Goal: Information Seeking & Learning: Learn about a topic

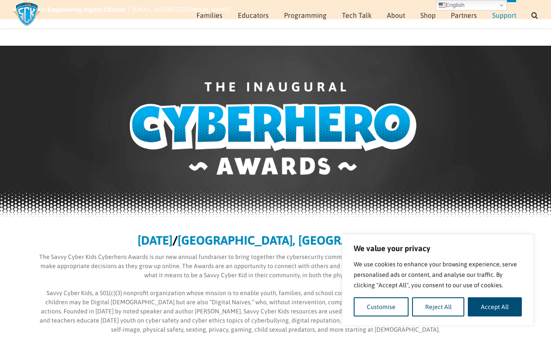
scroll to position [196, 0]
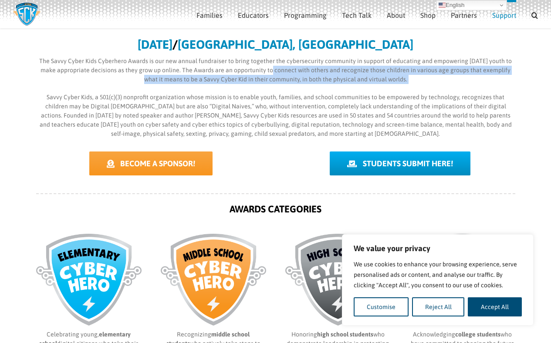
drag, startPoint x: 263, startPoint y: 66, endPoint x: 253, endPoint y: 85, distance: 21.8
click at [253, 85] on div "[DATE] / [GEOGRAPHIC_DATA], [GEOGRAPHIC_DATA] The Savvy Cyber Kids Cyberhero Aw…" at bounding box center [275, 88] width 479 height 100
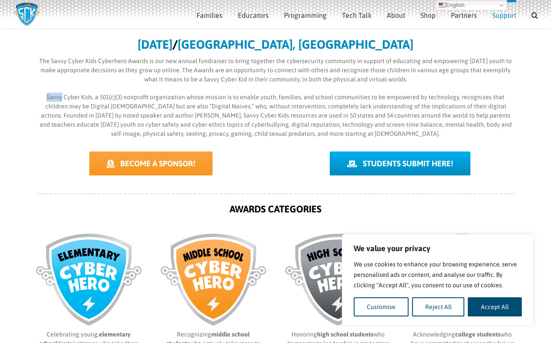
click at [253, 85] on div "[DATE] / [GEOGRAPHIC_DATA], [GEOGRAPHIC_DATA] The Savvy Cyber Kids Cyberhero Aw…" at bounding box center [275, 88] width 479 height 100
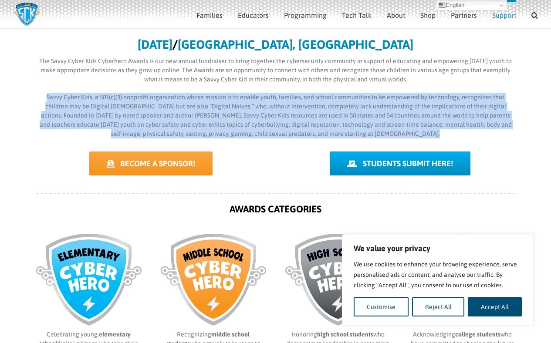
click at [253, 85] on div "[DATE] / [GEOGRAPHIC_DATA], [GEOGRAPHIC_DATA] The Savvy Cyber Kids Cyberhero Aw…" at bounding box center [275, 88] width 479 height 100
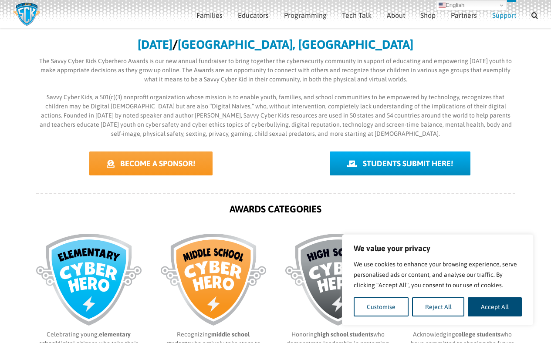
click at [270, 79] on p "The Savvy Cyber Kids Cyberhero Awards is our new annual fundraiser to bring tog…" at bounding box center [275, 70] width 479 height 27
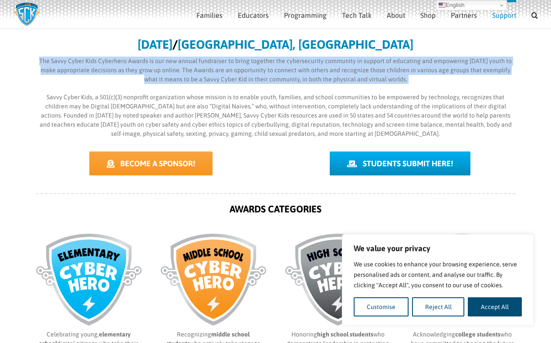
click at [270, 79] on p "The Savvy Cyber Kids Cyberhero Awards is our new annual fundraiser to bring tog…" at bounding box center [275, 70] width 479 height 27
click at [268, 85] on div "[DATE] / [GEOGRAPHIC_DATA], [GEOGRAPHIC_DATA] The Savvy Cyber Kids Cyberhero Aw…" at bounding box center [275, 88] width 479 height 100
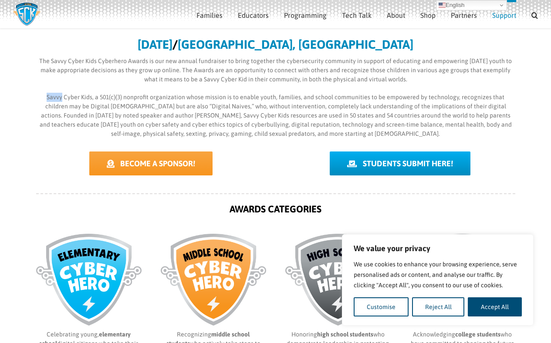
click at [268, 85] on div "[DATE] / [GEOGRAPHIC_DATA], [GEOGRAPHIC_DATA] The Savvy Cyber Kids Cyberhero Aw…" at bounding box center [275, 88] width 479 height 100
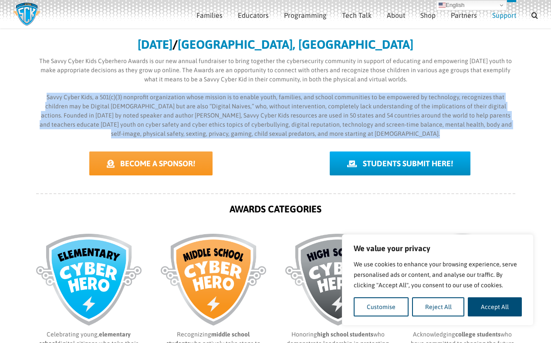
click at [268, 85] on div "[DATE] / [GEOGRAPHIC_DATA], [GEOGRAPHIC_DATA] The Savvy Cyber Kids Cyberhero Aw…" at bounding box center [275, 88] width 479 height 100
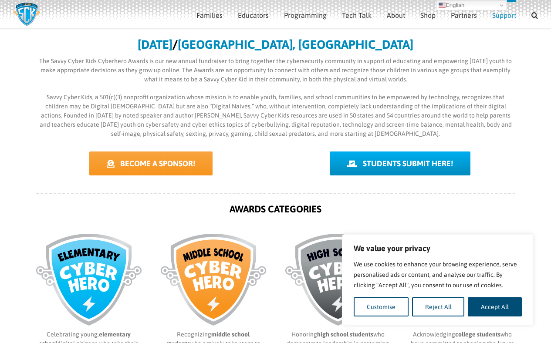
click at [275, 74] on p "The Savvy Cyber Kids Cyberhero Awards is our new annual fundraiser to bring tog…" at bounding box center [275, 70] width 479 height 27
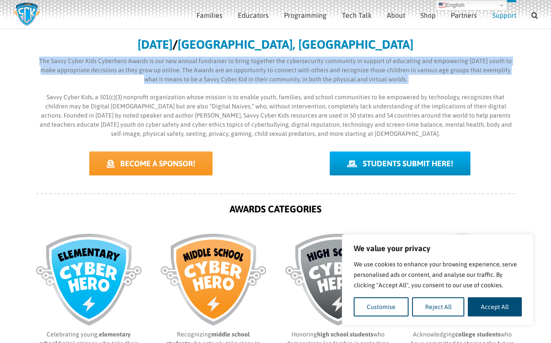
click at [275, 74] on p "The Savvy Cyber Kids Cyberhero Awards is our new annual fundraiser to bring tog…" at bounding box center [275, 70] width 479 height 27
click at [274, 76] on p "The Savvy Cyber Kids Cyberhero Awards is our new annual fundraiser to bring tog…" at bounding box center [275, 70] width 479 height 27
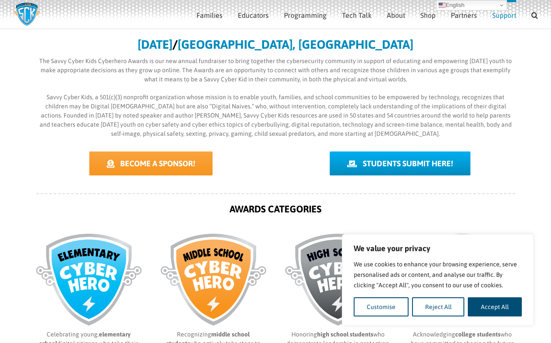
click at [263, 100] on p "Savvy Cyber Kids, a 501(c)(3) nonprofit organization whose mission is to enable…" at bounding box center [275, 116] width 479 height 46
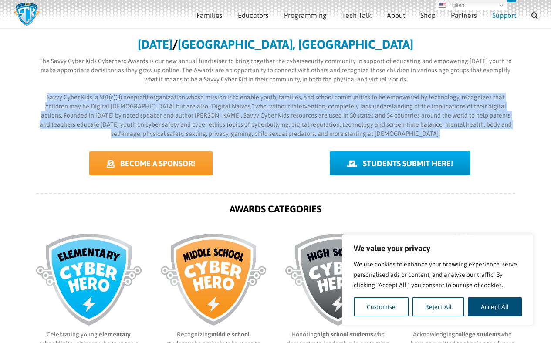
click at [263, 100] on p "Savvy Cyber Kids, a 501(c)(3) nonprofit organization whose mission is to enable…" at bounding box center [275, 116] width 479 height 46
click at [264, 100] on p "Savvy Cyber Kids, a 501(c)(3) nonprofit organization whose mission is to enable…" at bounding box center [275, 116] width 479 height 46
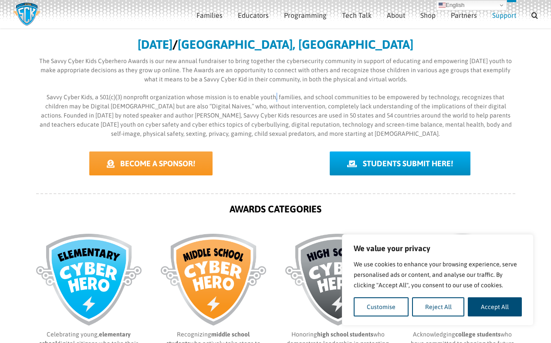
click at [264, 100] on p "Savvy Cyber Kids, a 501(c)(3) nonprofit organization whose mission is to enable…" at bounding box center [275, 116] width 479 height 46
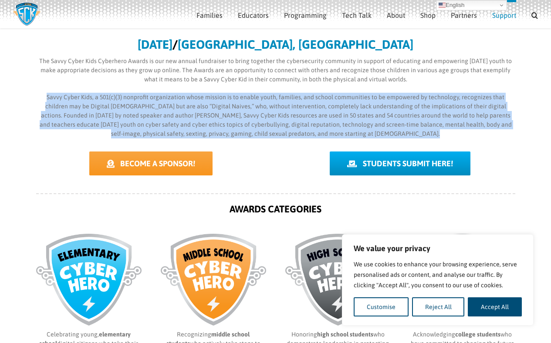
click at [264, 100] on p "Savvy Cyber Kids, a 501(c)(3) nonprofit organization whose mission is to enable…" at bounding box center [275, 116] width 479 height 46
click at [266, 101] on p "Savvy Cyber Kids, a 501(c)(3) nonprofit organization whose mission is to enable…" at bounding box center [275, 116] width 479 height 46
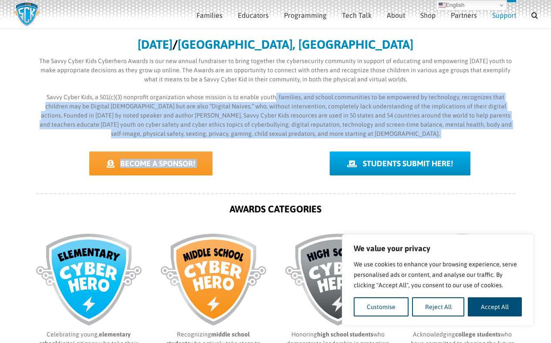
drag, startPoint x: 266, startPoint y: 101, endPoint x: 300, endPoint y: 140, distance: 51.8
click at [300, 140] on div "[DATE] / [GEOGRAPHIC_DATA], [GEOGRAPHIC_DATA] The Savvy Cyber Kids Cyberhero Aw…" at bounding box center [275, 227] width 479 height 378
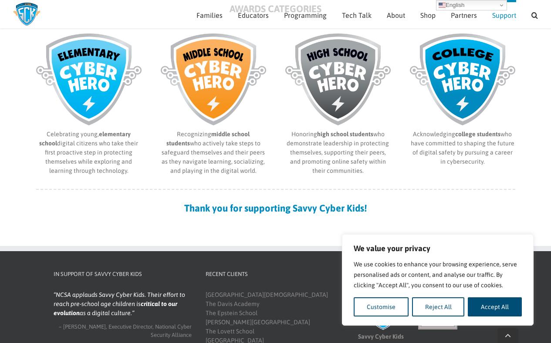
scroll to position [399, 0]
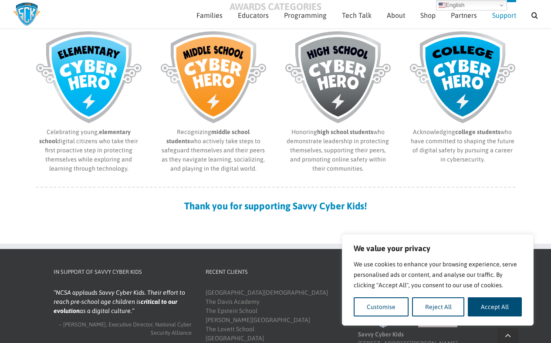
click at [313, 135] on p "Honoring high school students who demonstrate leadership in protecting themselv…" at bounding box center [337, 151] width 105 height 46
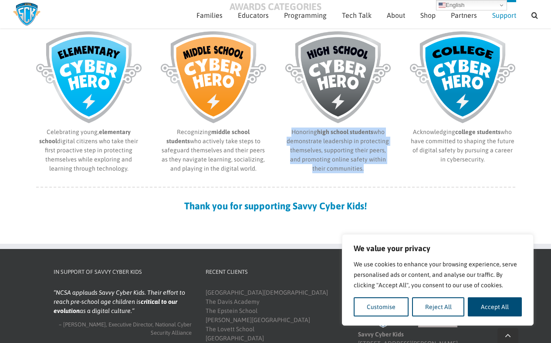
click at [313, 135] on p "Honoring high school students who demonstrate leadership in protecting themselv…" at bounding box center [337, 151] width 105 height 46
click at [313, 142] on p "Honoring high school students who demonstrate leadership in protecting themselv…" at bounding box center [337, 151] width 105 height 46
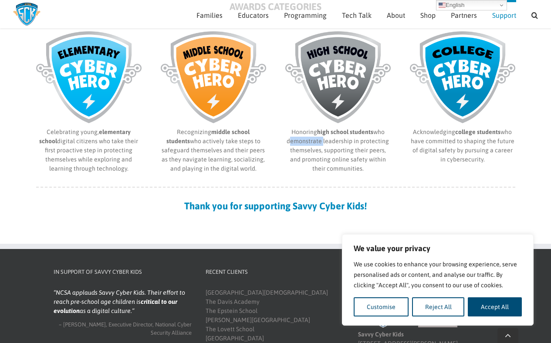
click at [313, 142] on p "Honoring high school students who demonstrate leadership in protecting themselv…" at bounding box center [337, 151] width 105 height 46
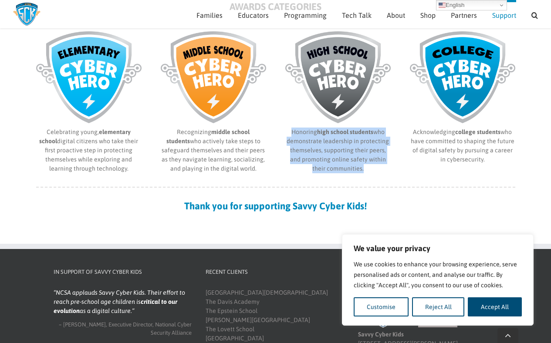
click at [313, 142] on p "Honoring high school students who demonstrate leadership in protecting themselv…" at bounding box center [337, 151] width 105 height 46
click at [314, 151] on p "Honoring high school students who demonstrate leadership in protecting themselv…" at bounding box center [337, 151] width 105 height 46
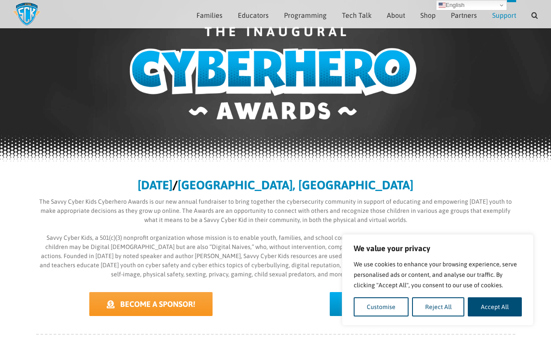
scroll to position [30, 0]
